Goal: Task Accomplishment & Management: Manage account settings

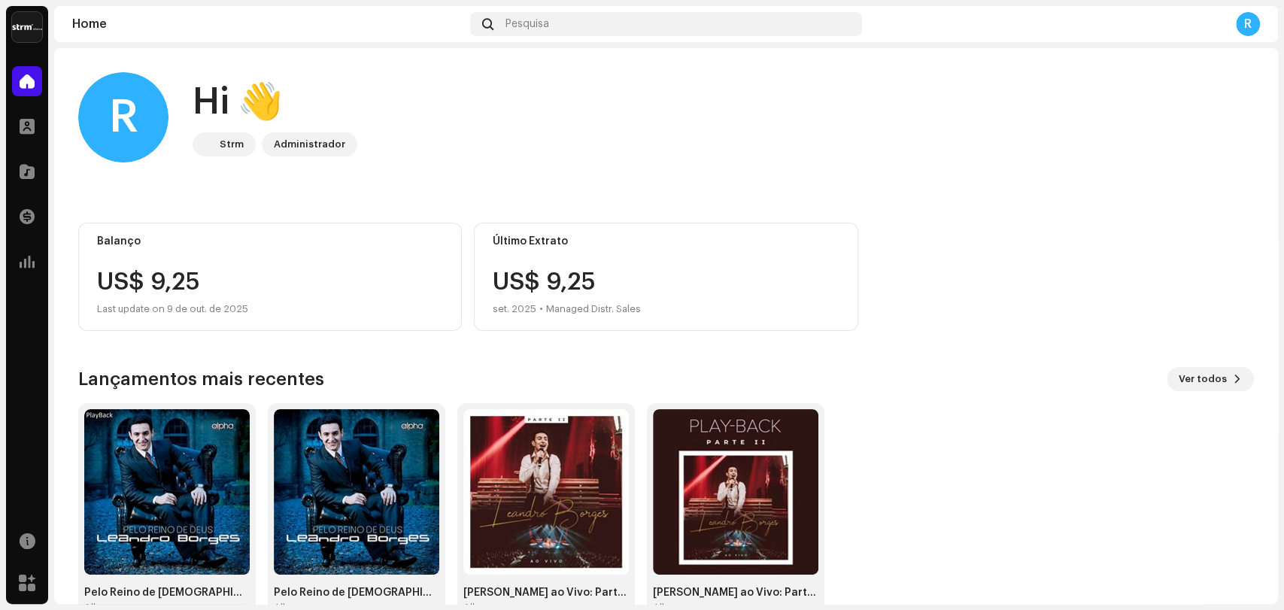
scroll to position [40, 0]
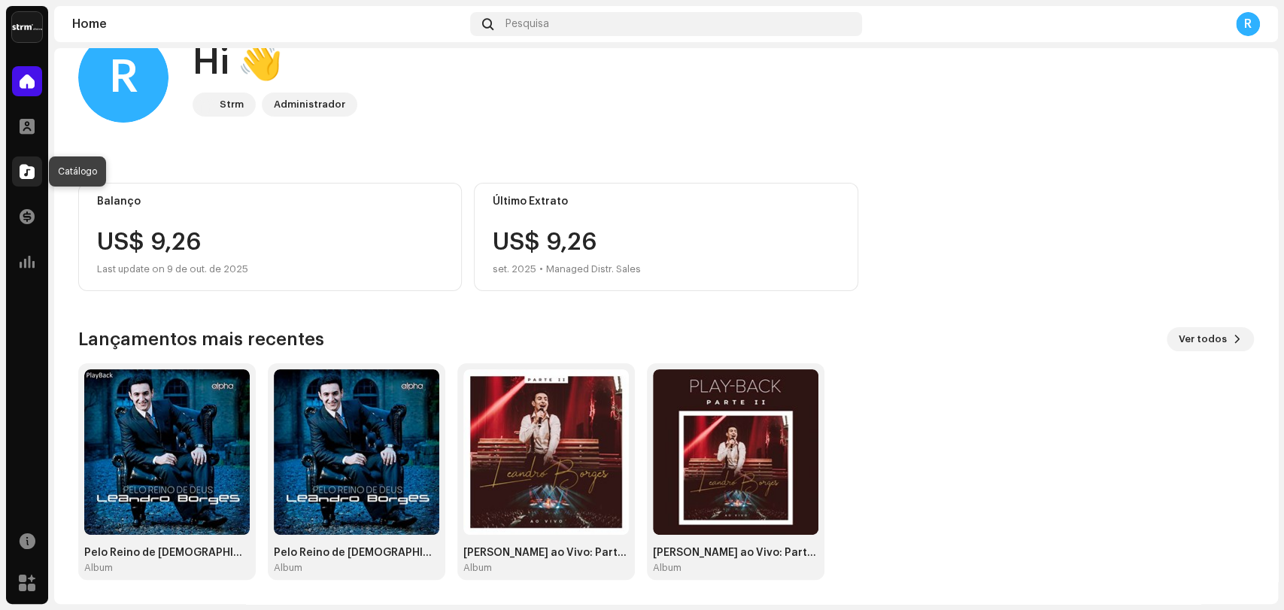
click at [27, 170] on span at bounding box center [27, 172] width 15 height 12
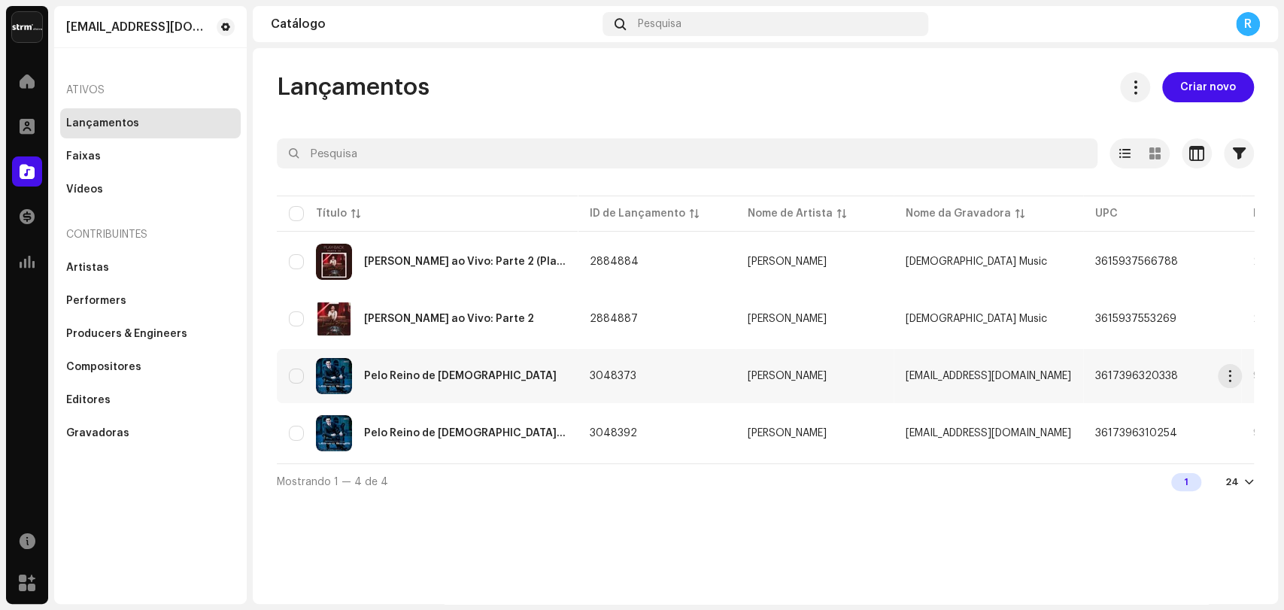
click at [391, 363] on div "Pelo Reino de [DEMOGRAPHIC_DATA]" at bounding box center [427, 376] width 277 height 36
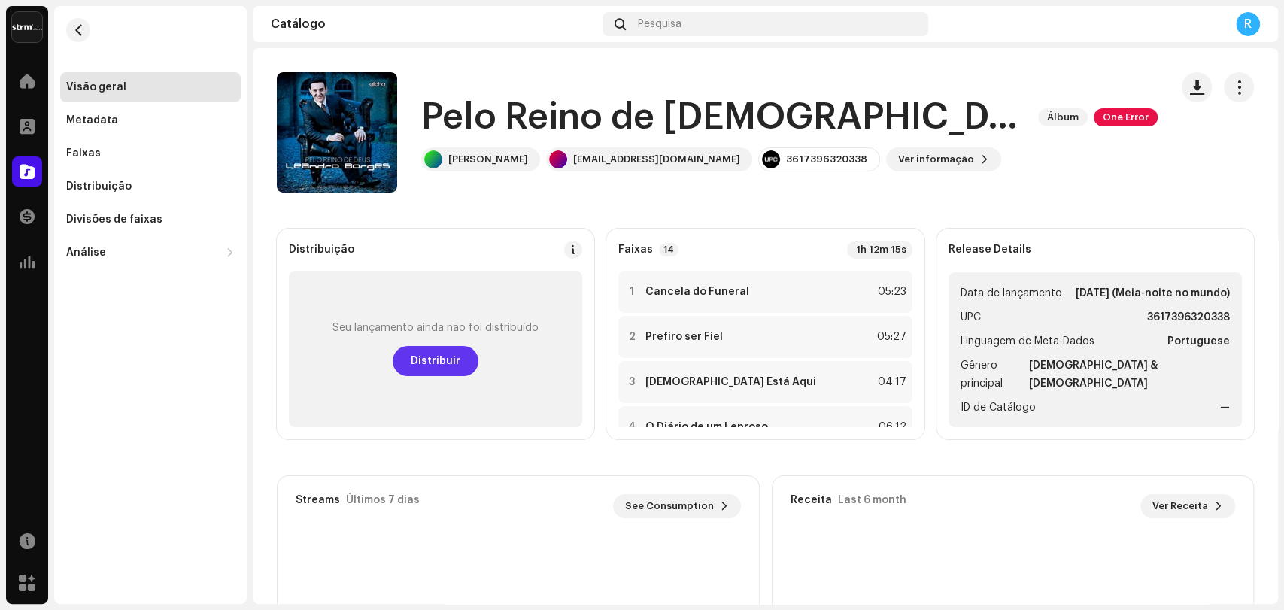
click at [457, 354] on span "Distribuir" at bounding box center [436, 361] width 50 height 30
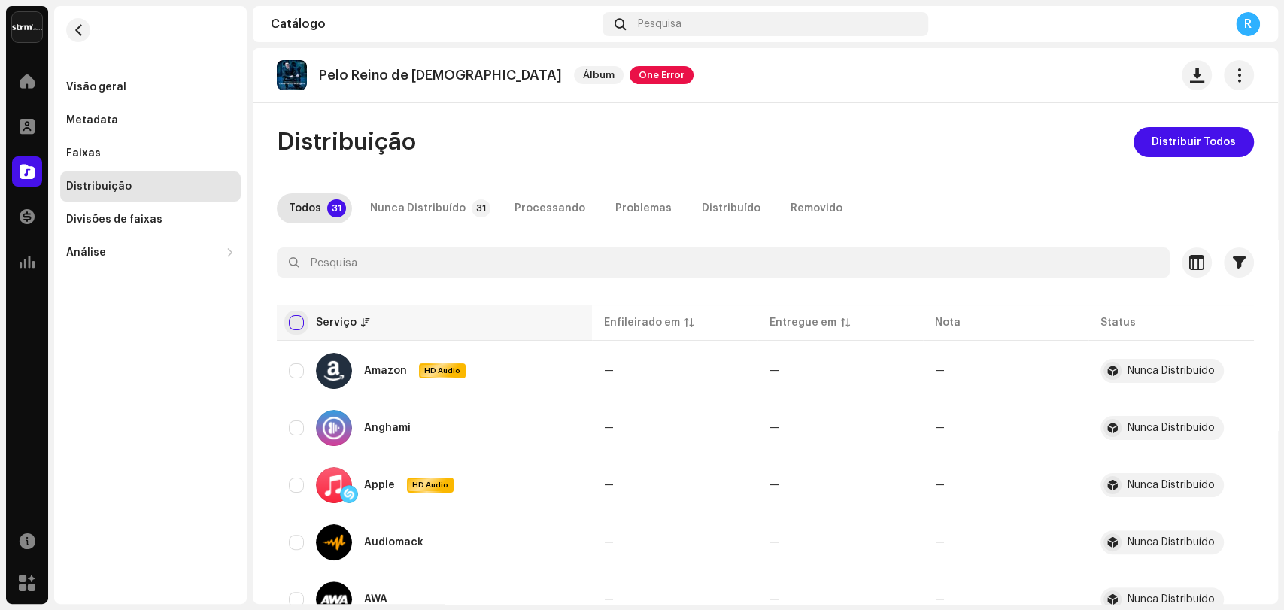
click at [292, 321] on input "checkbox" at bounding box center [296, 322] width 15 height 15
checkbox input "true"
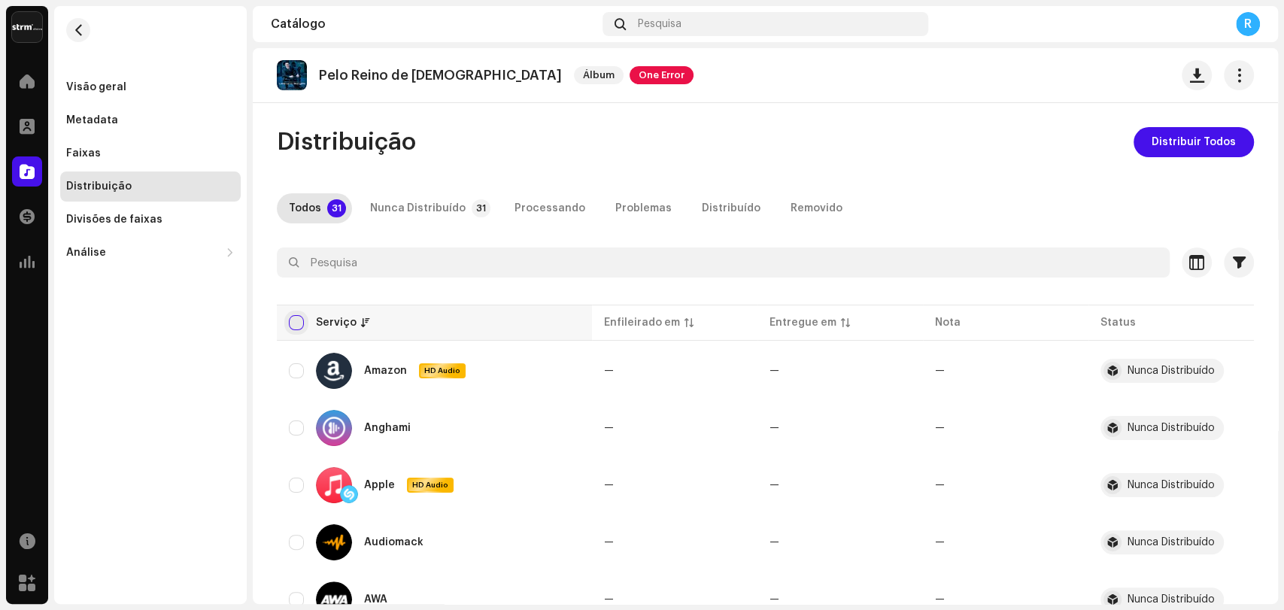
checkbox input "true"
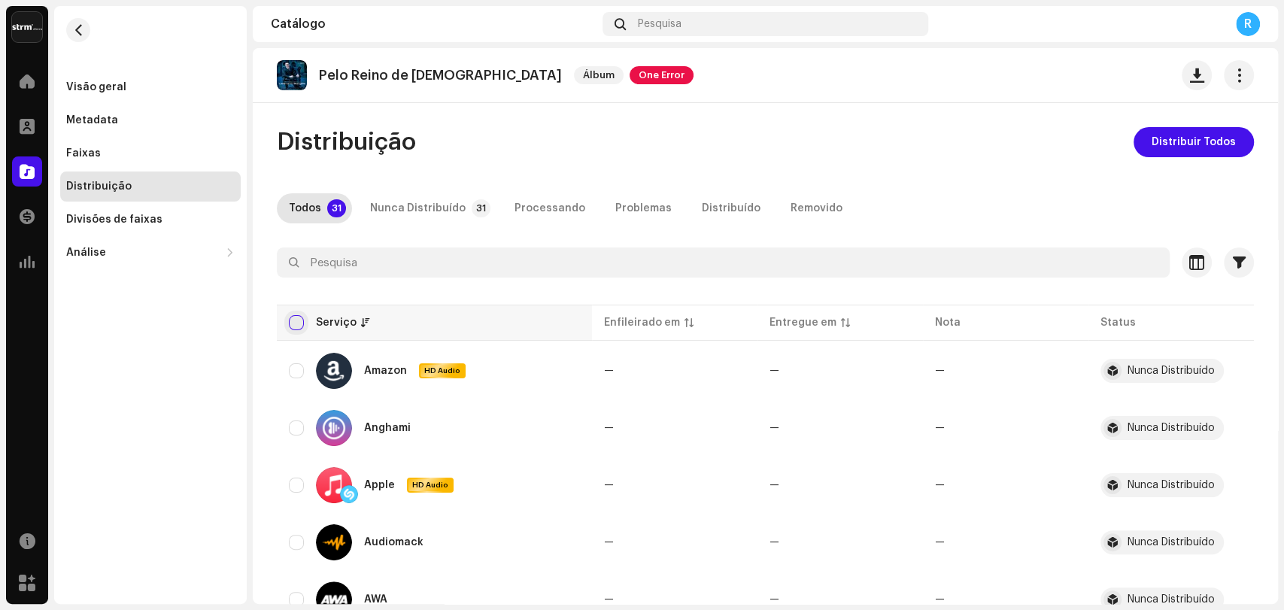
checkbox input "true"
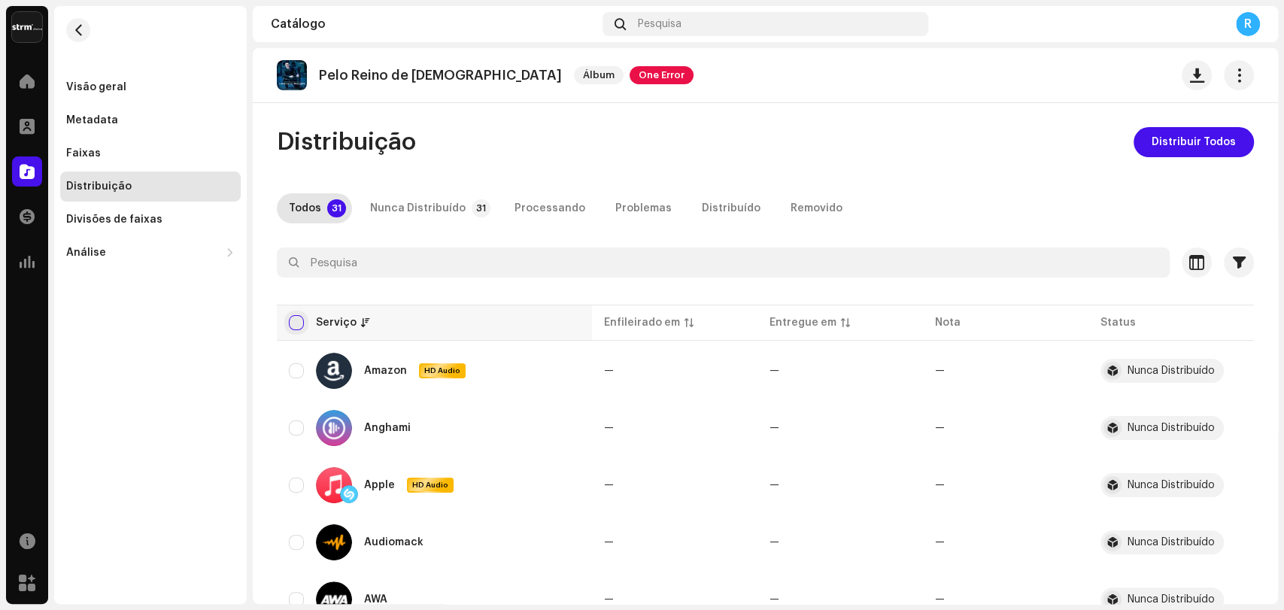
checkbox input "true"
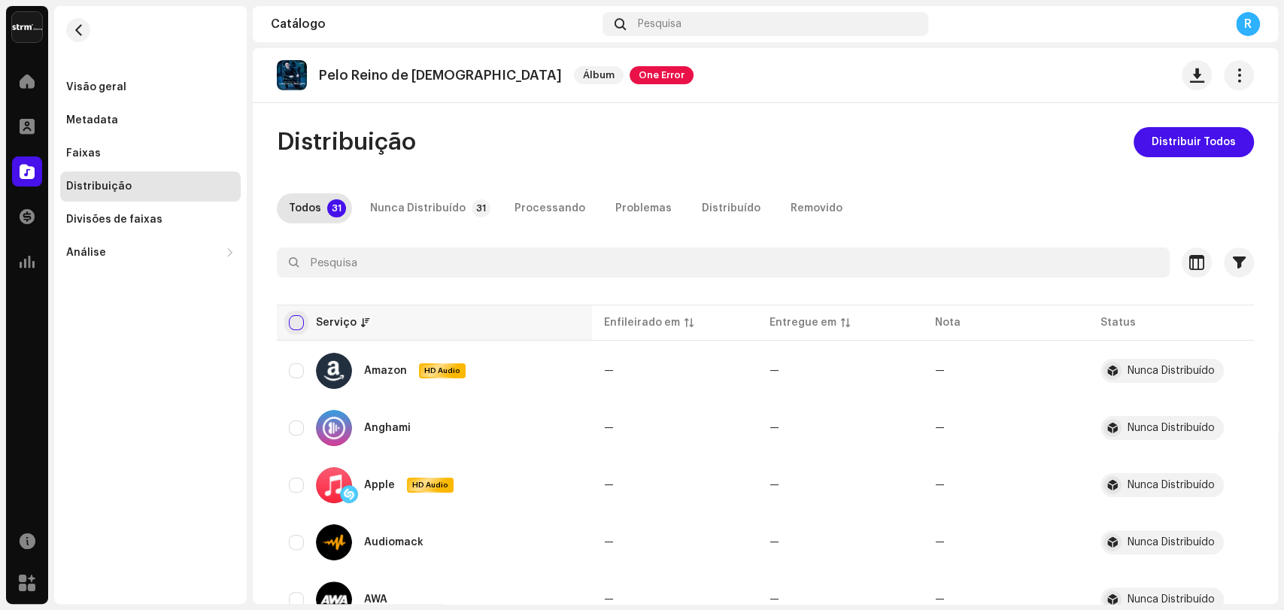
checkbox input "true"
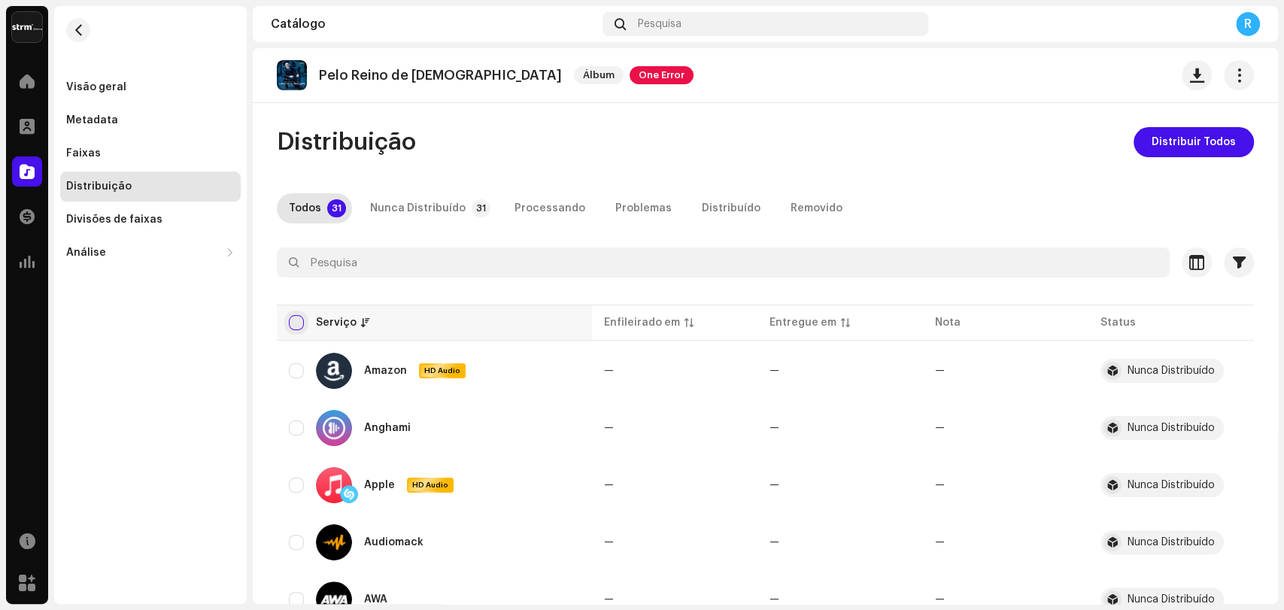
checkbox input "true"
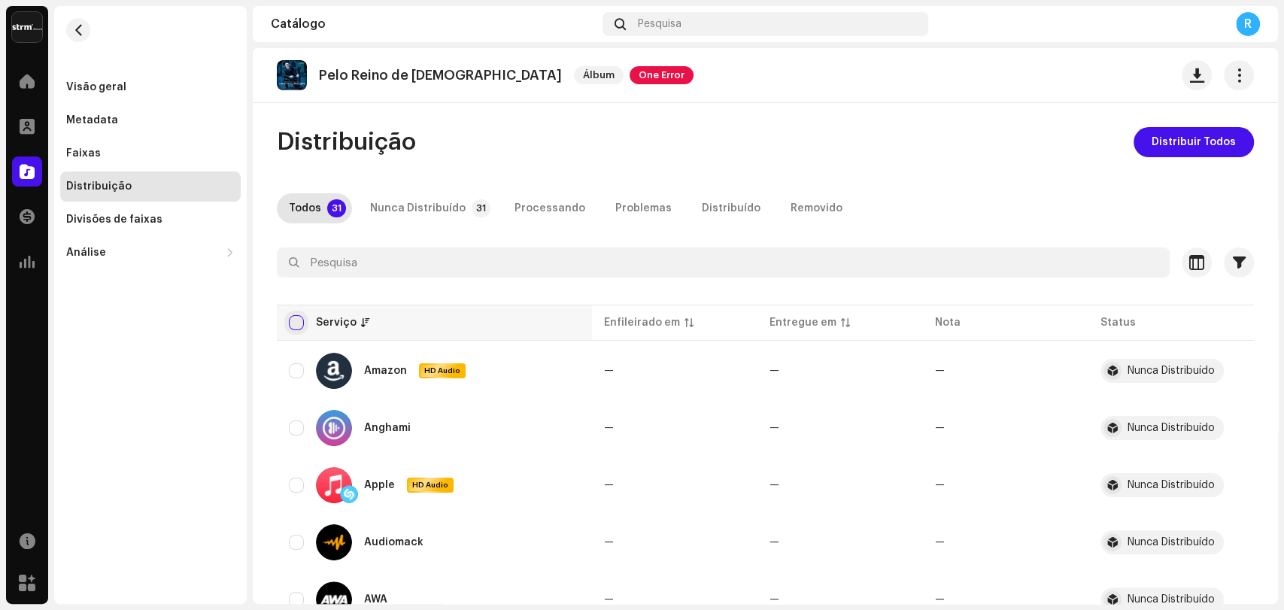
checkbox input "true"
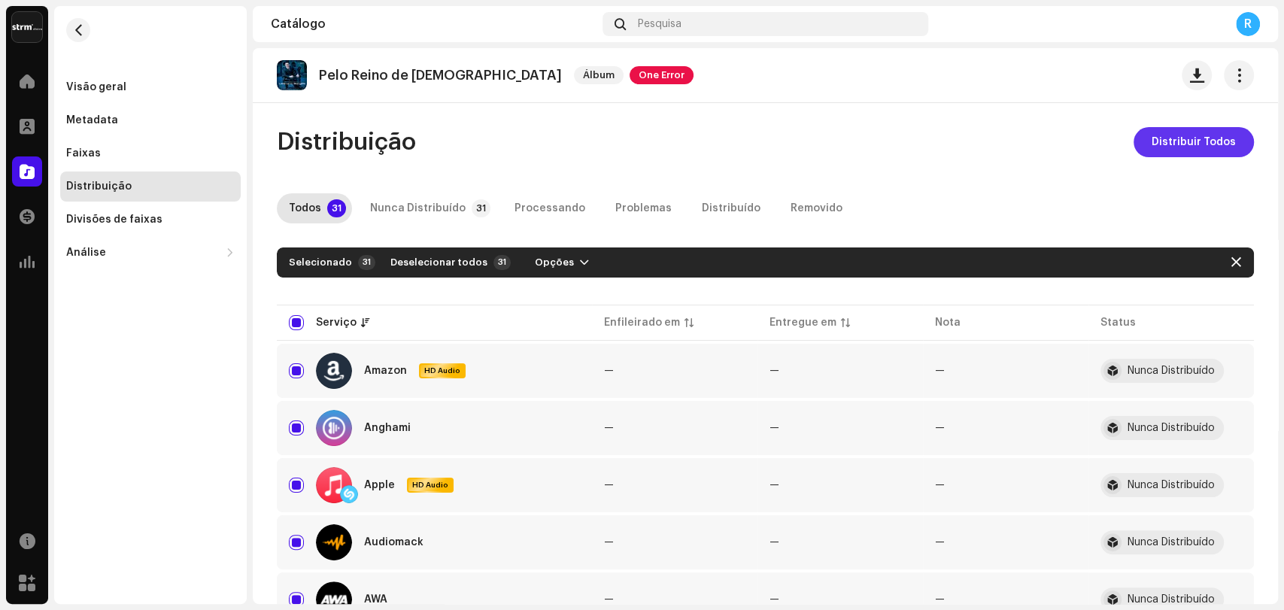
click at [1174, 141] on span "Distribuir Todos" at bounding box center [1194, 142] width 84 height 30
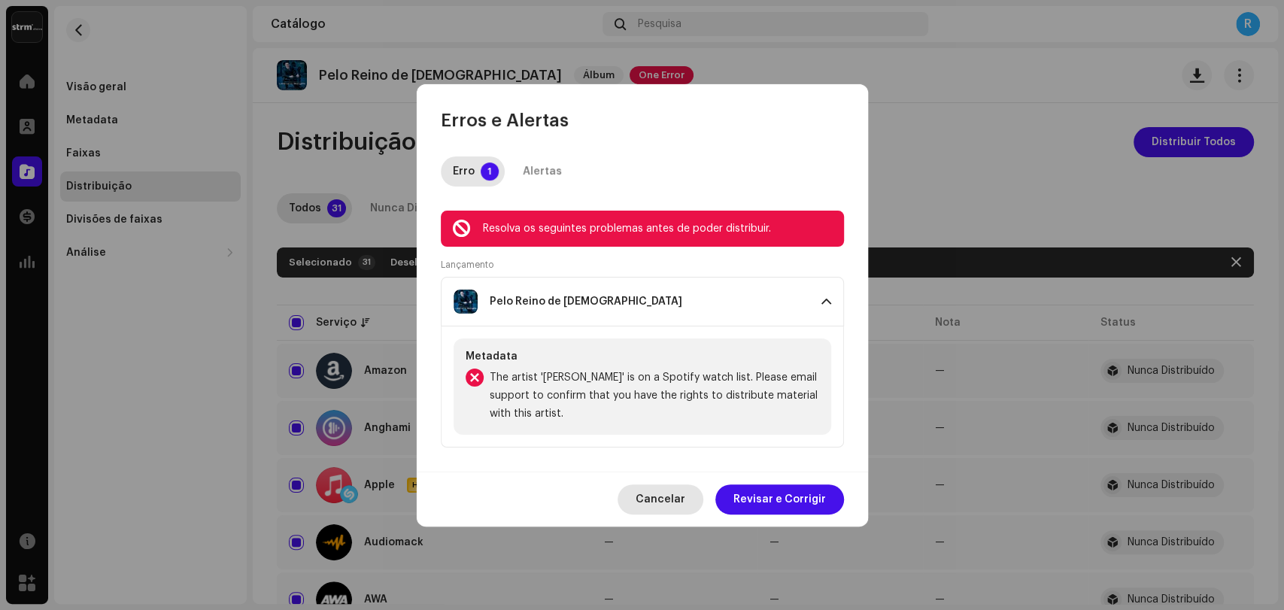
click at [676, 491] on span "Cancelar" at bounding box center [661, 500] width 50 height 30
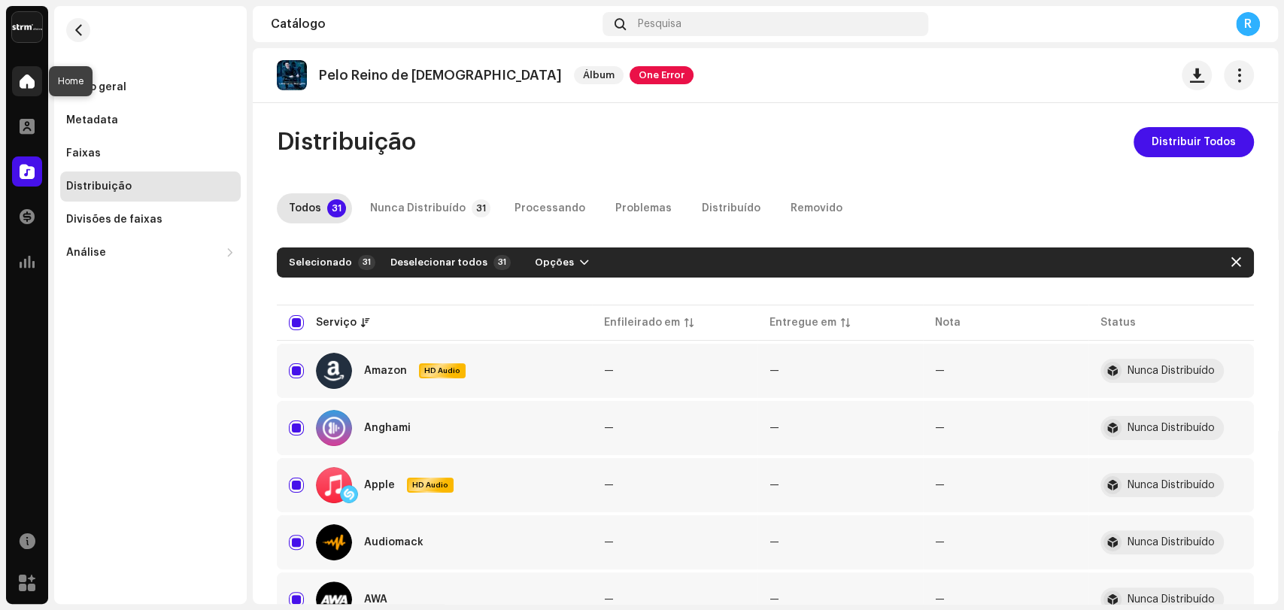
click at [33, 86] on span at bounding box center [27, 81] width 15 height 12
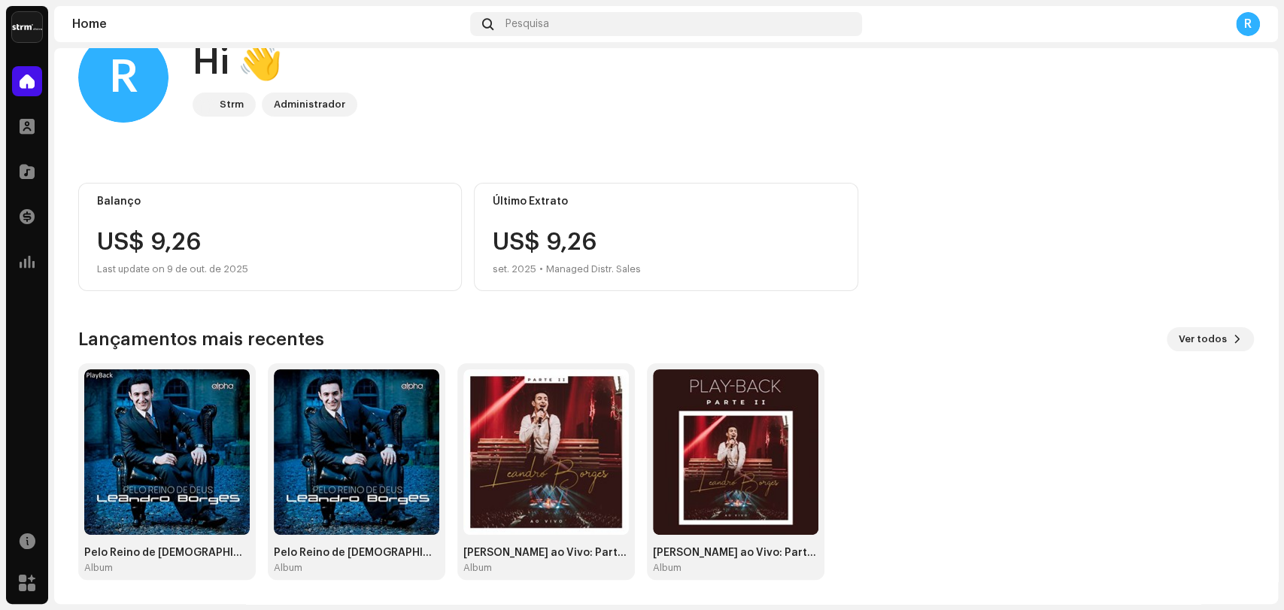
scroll to position [40, 0]
click at [226, 459] on img at bounding box center [167, 452] width 166 height 166
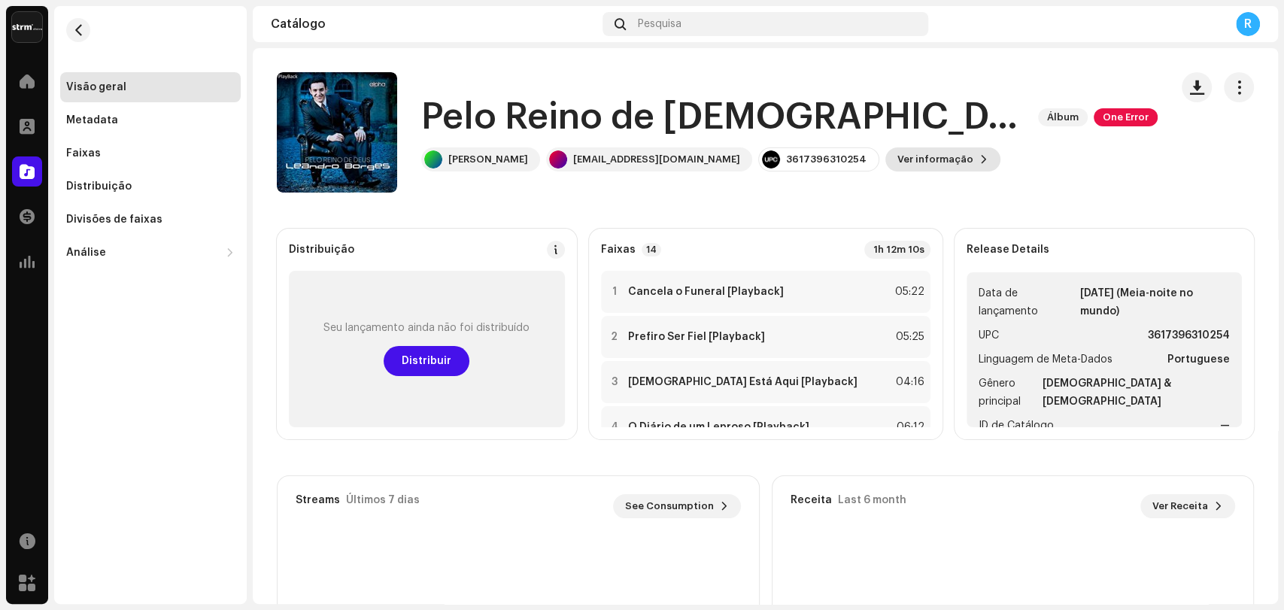
click at [910, 164] on span "Ver informação" at bounding box center [936, 159] width 76 height 30
